Goal: Information Seeking & Learning: Learn about a topic

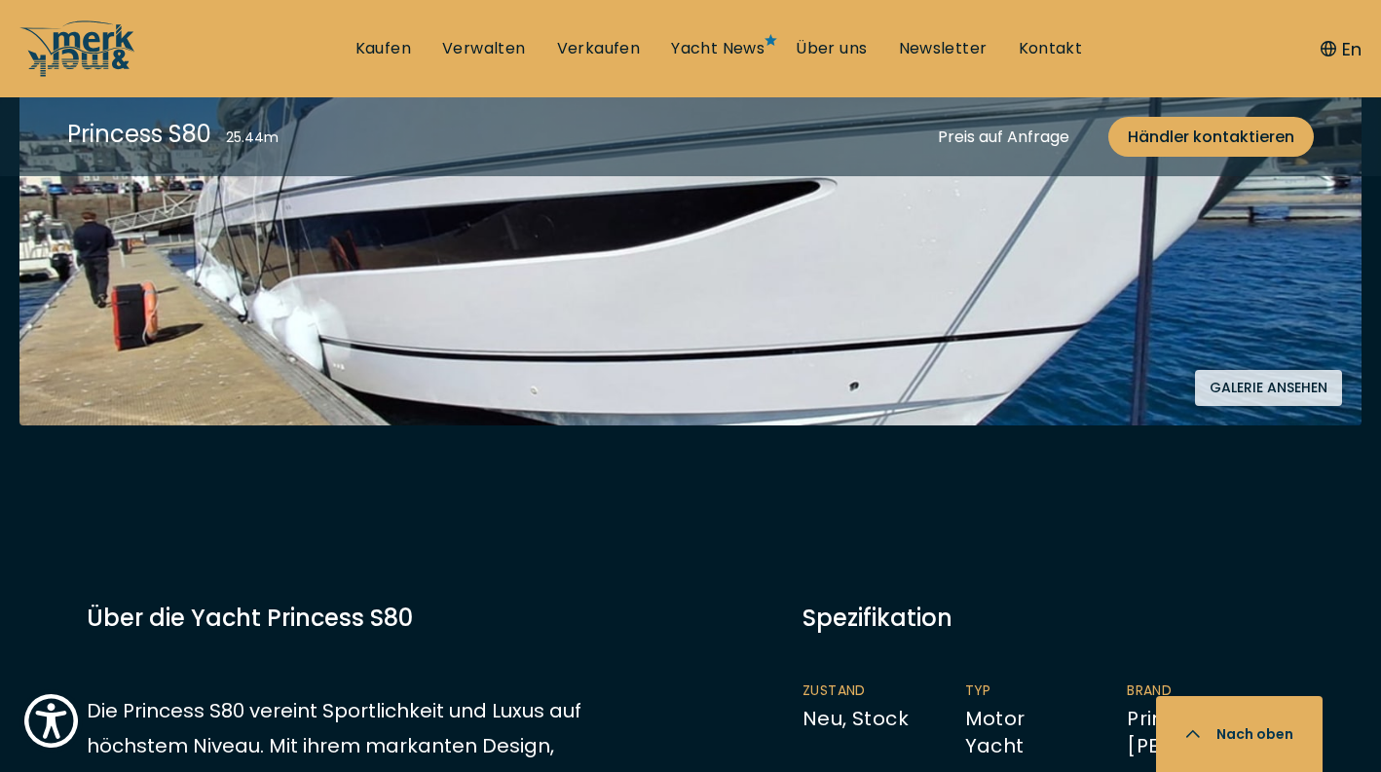
scroll to position [1057, 0]
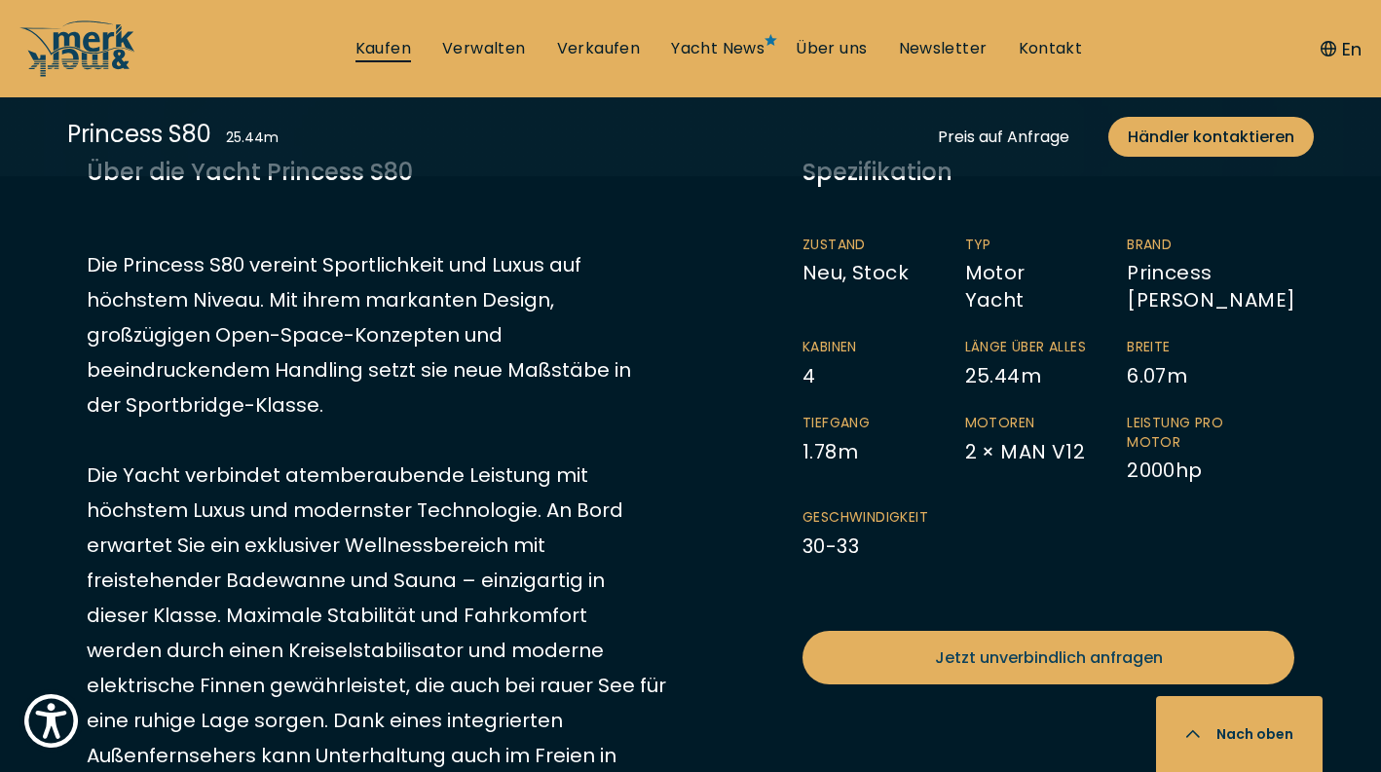
click at [366, 54] on link "Kaufen" at bounding box center [384, 48] width 56 height 21
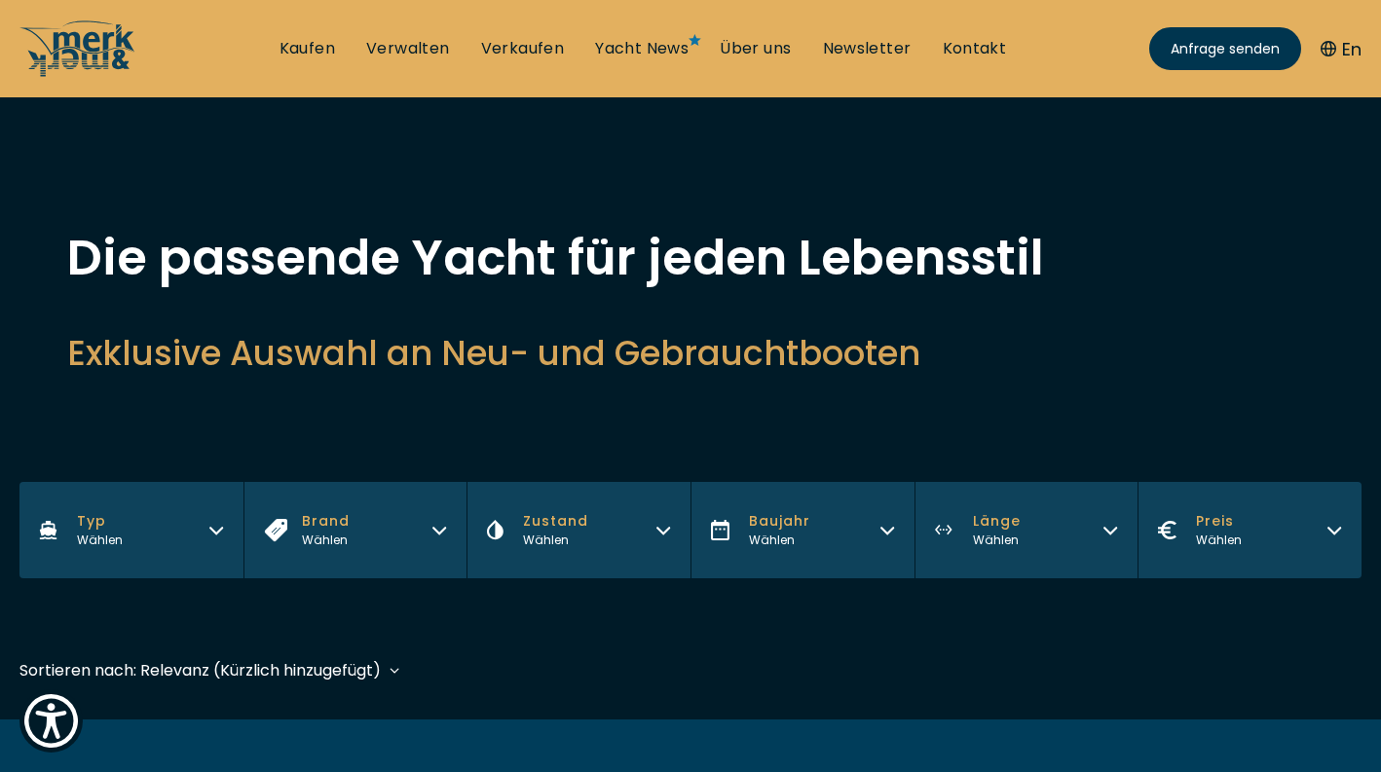
click at [377, 526] on button "Brand Wählen" at bounding box center [356, 530] width 224 height 96
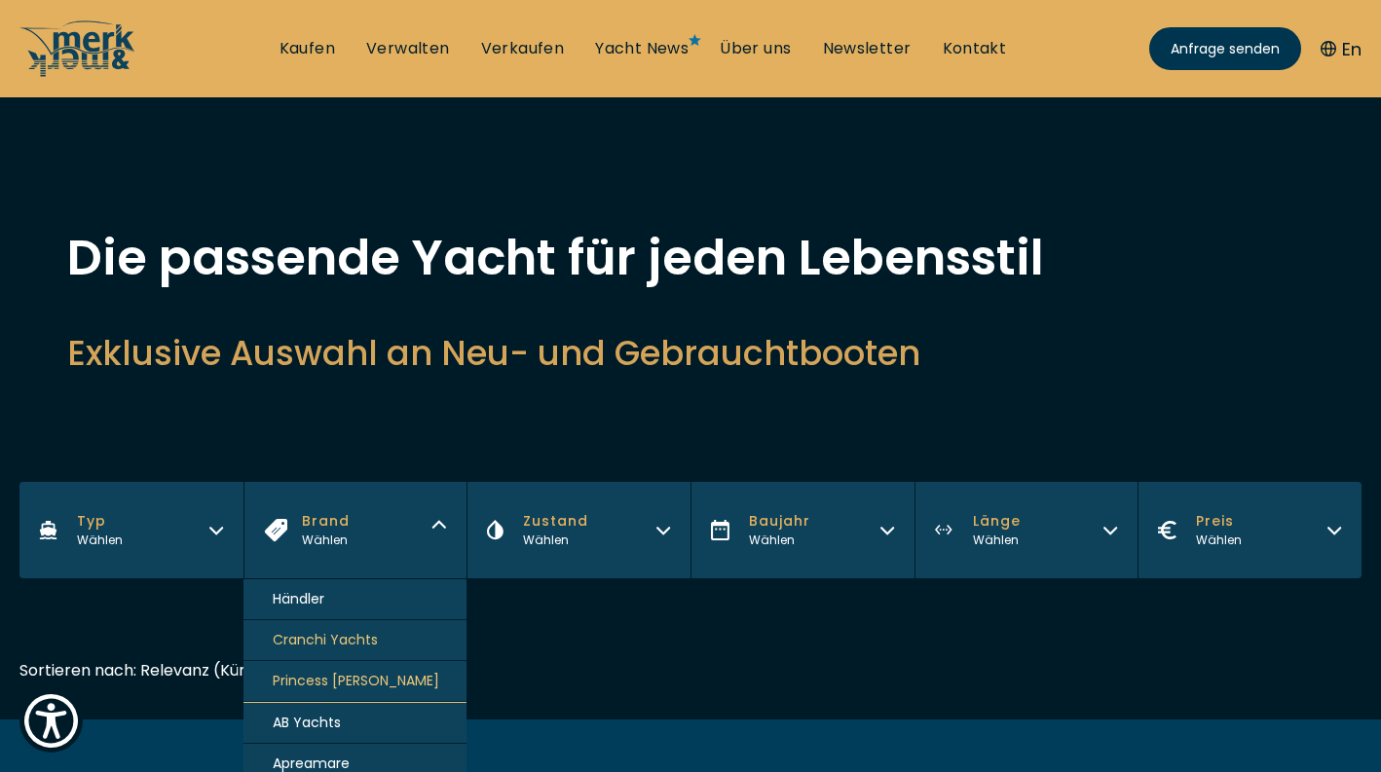
click at [329, 684] on span "Princess [PERSON_NAME]" at bounding box center [356, 681] width 167 height 20
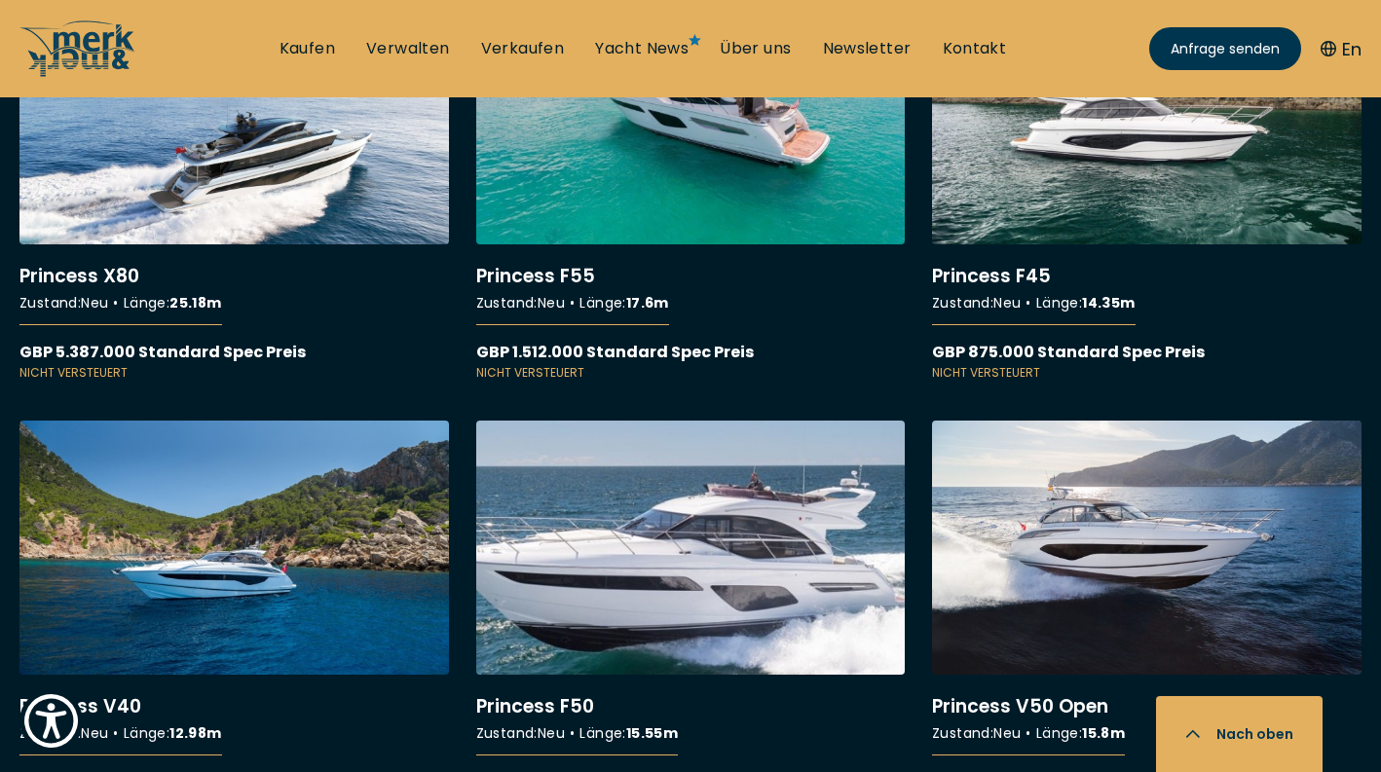
scroll to position [3703, 0]
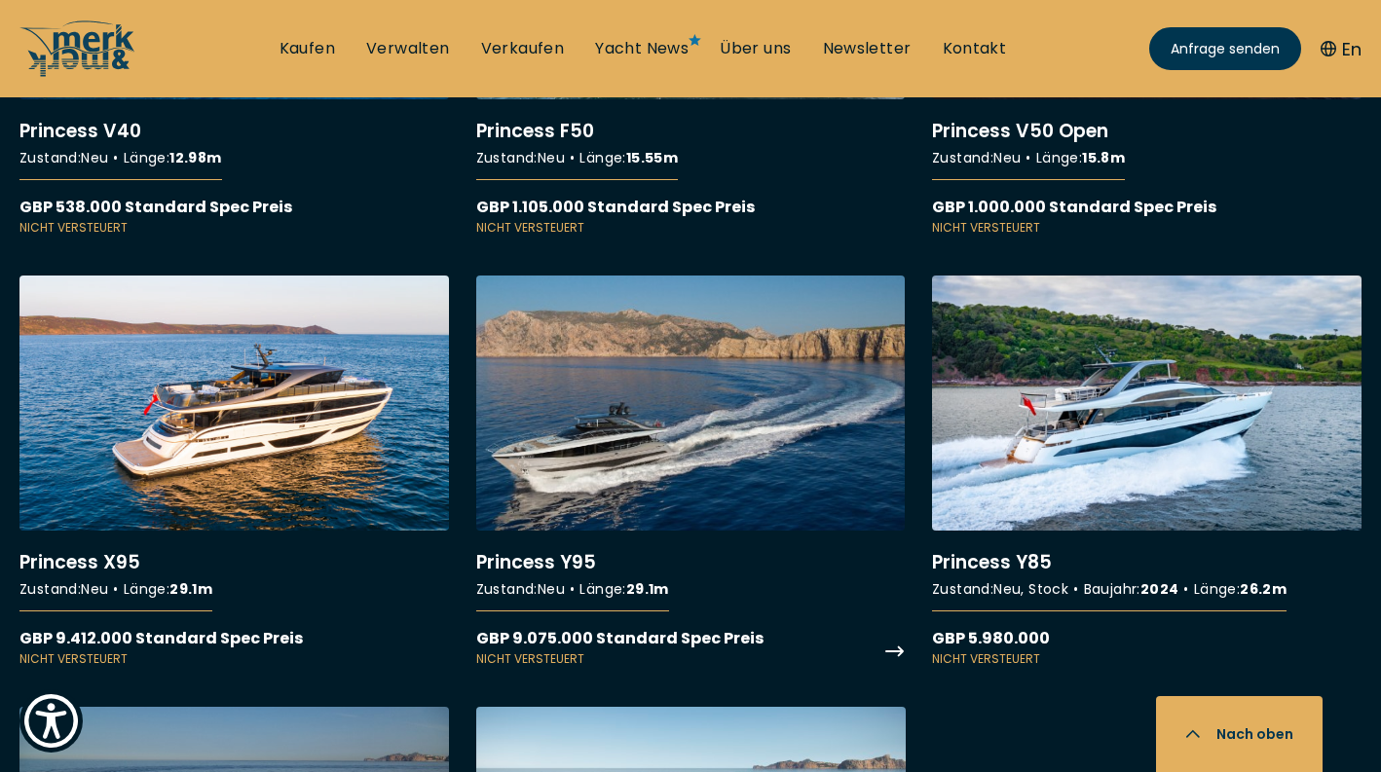
click at [688, 412] on link "More details about Princess Y95" at bounding box center [691, 472] width 430 height 393
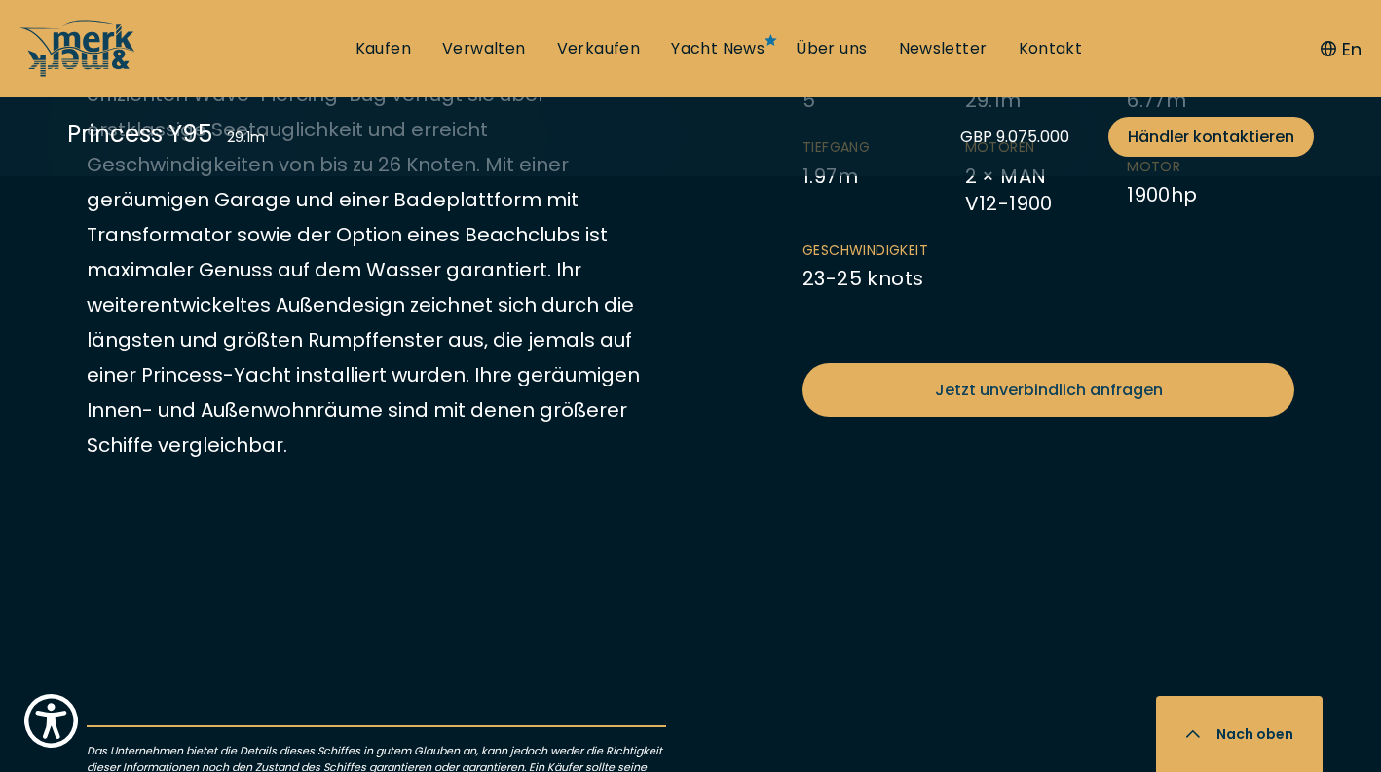
scroll to position [885, 0]
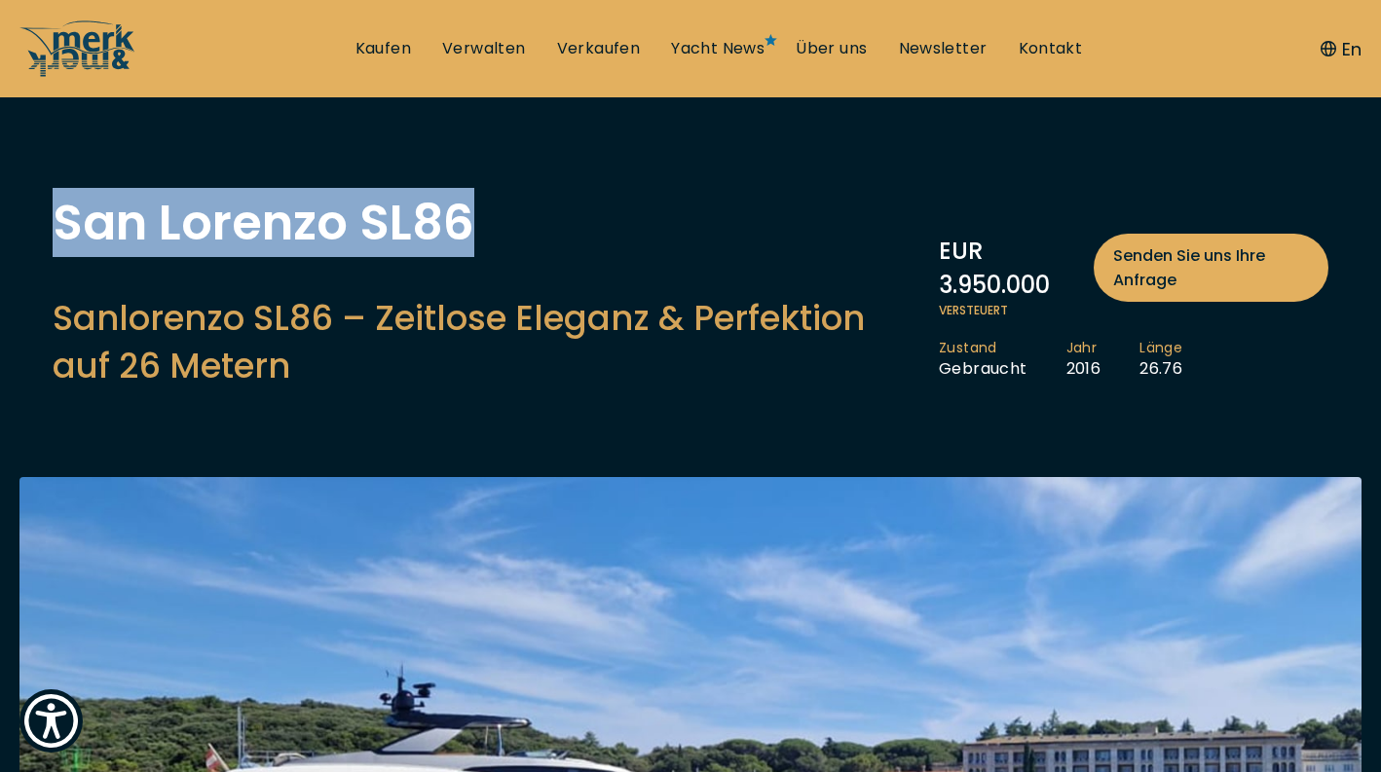
scroll to position [46, 0]
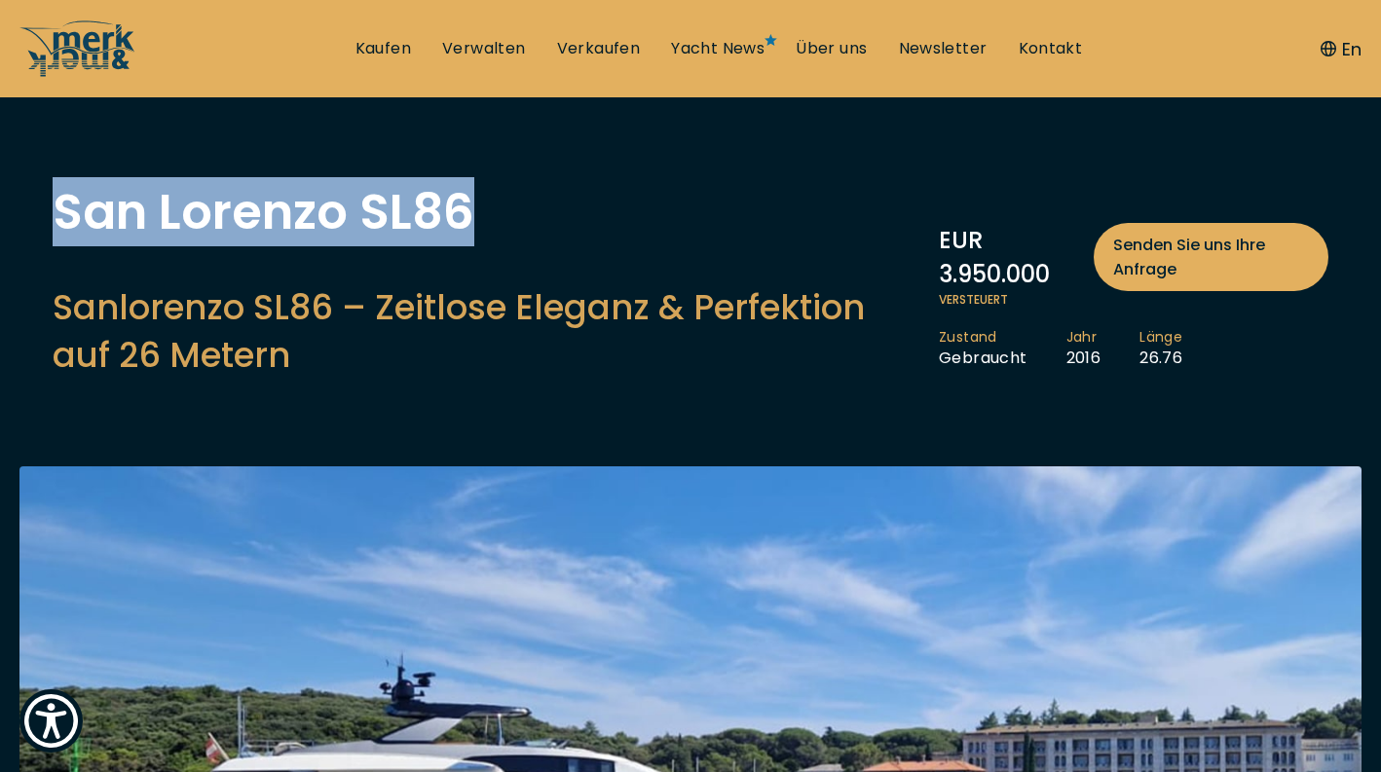
click at [913, 366] on h2 "Sanlorenzo SL86 – Zeitlose Eleganz & Perfektion auf 26 Metern" at bounding box center [486, 330] width 867 height 95
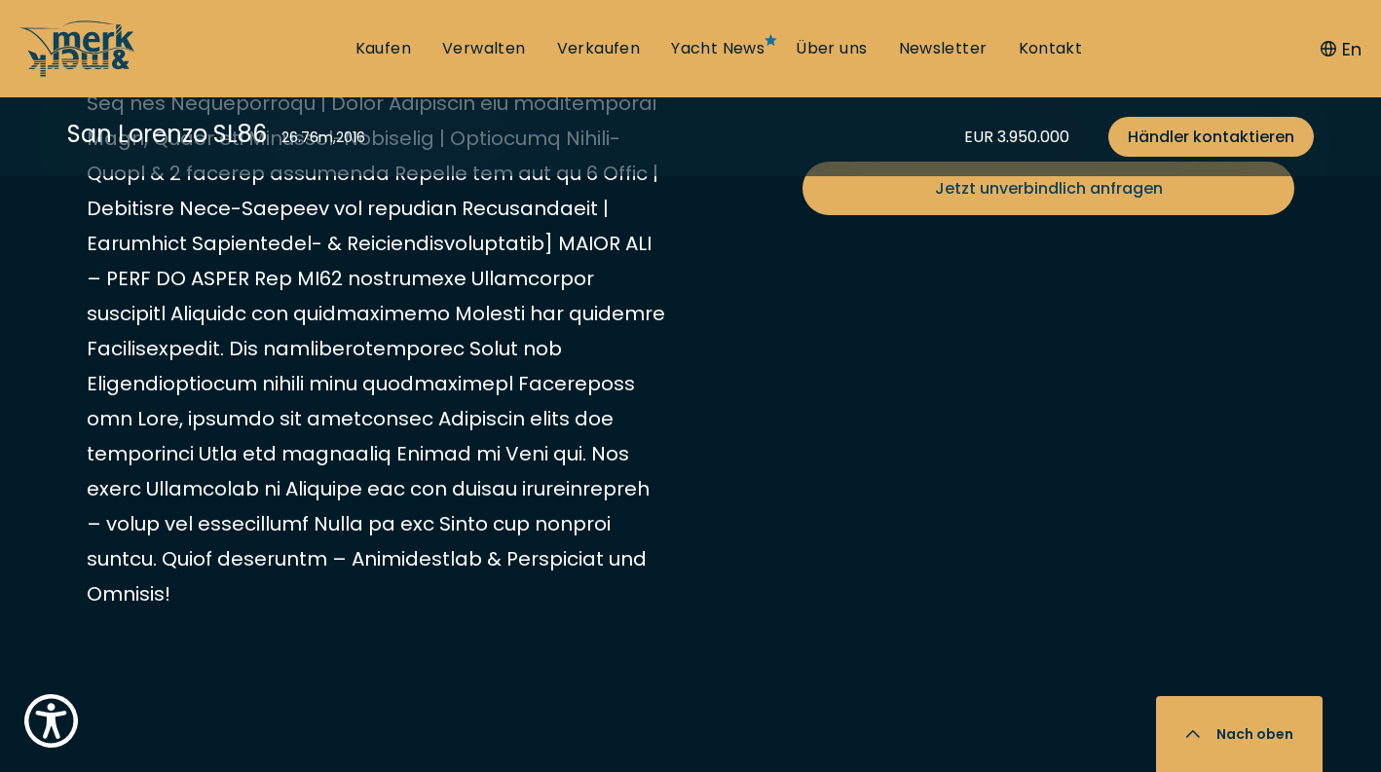
scroll to position [1536, 0]
